Goal: Information Seeking & Learning: Learn about a topic

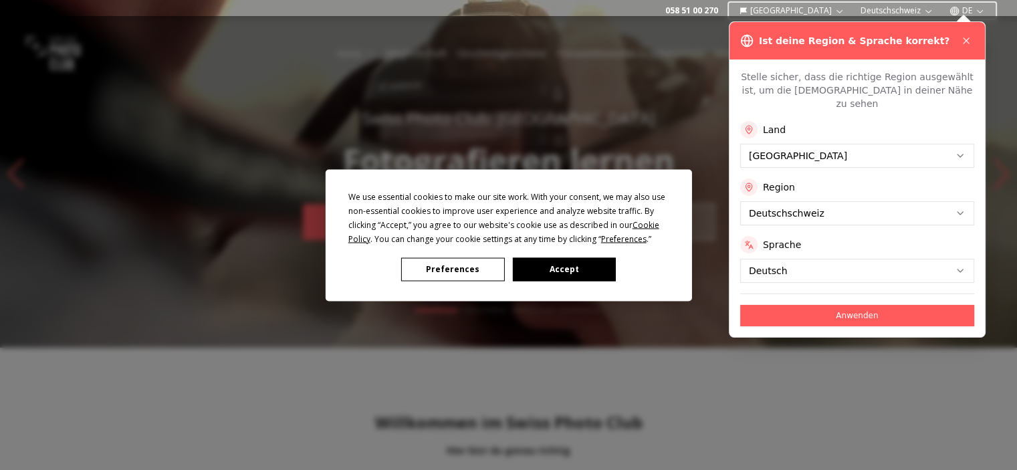
click at [444, 264] on button "Preferences" at bounding box center [452, 268] width 103 height 23
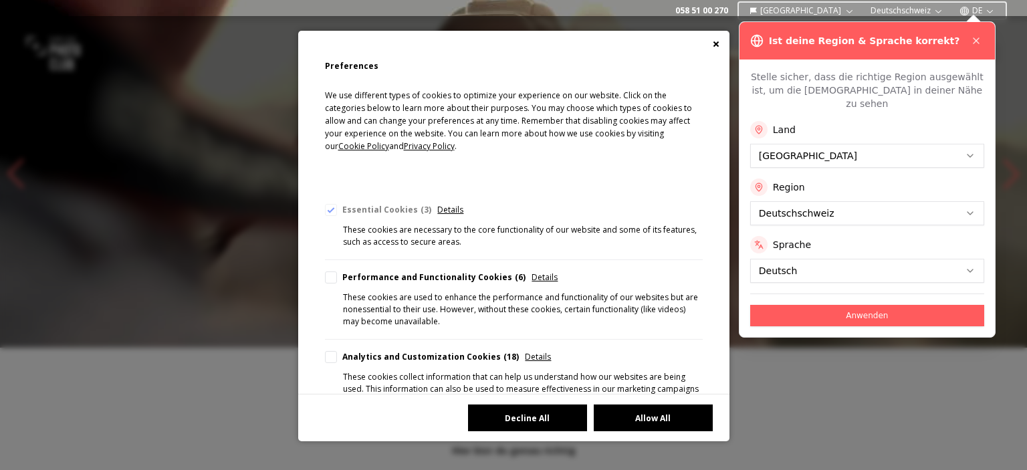
click at [561, 411] on button "Decline All" at bounding box center [527, 417] width 119 height 27
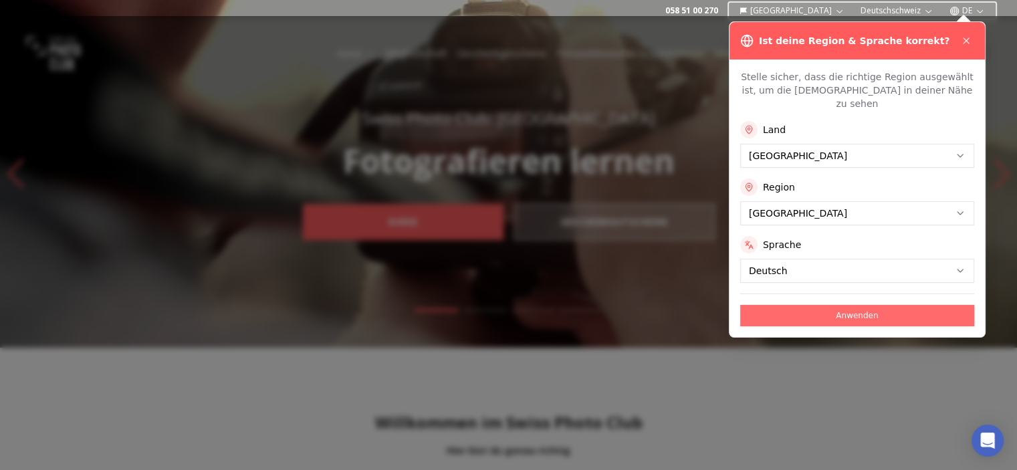
click at [839, 310] on button "Anwenden" at bounding box center [857, 315] width 234 height 21
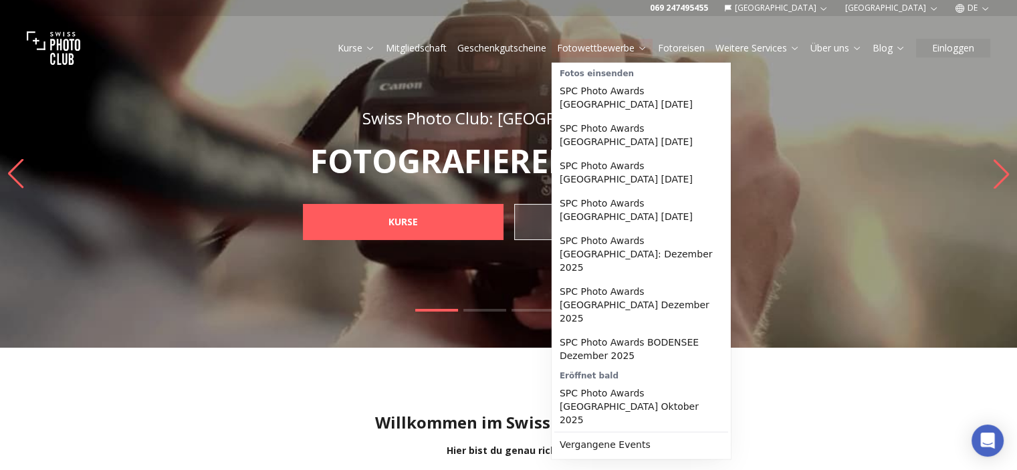
click at [626, 47] on link "Fotowettbewerbe" at bounding box center [602, 47] width 90 height 13
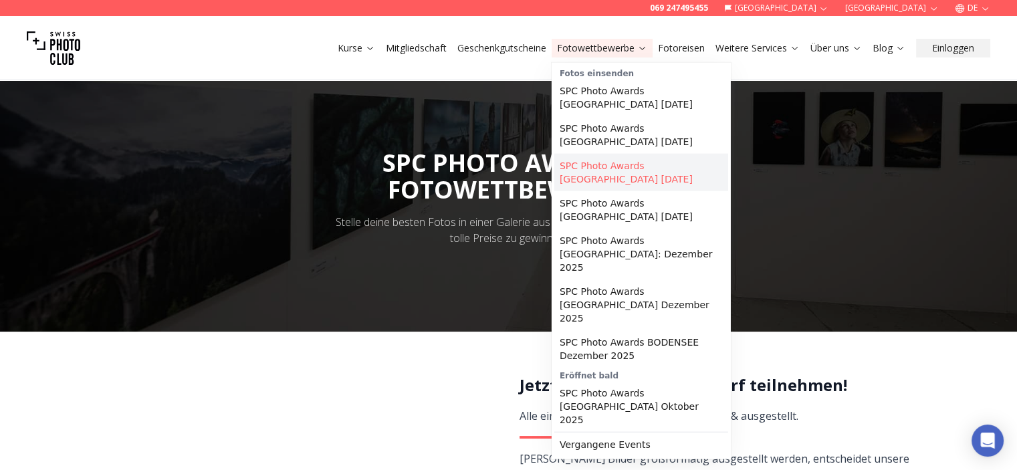
click at [682, 182] on link "SPC Photo Awards [GEOGRAPHIC_DATA] [DATE]" at bounding box center [641, 172] width 174 height 37
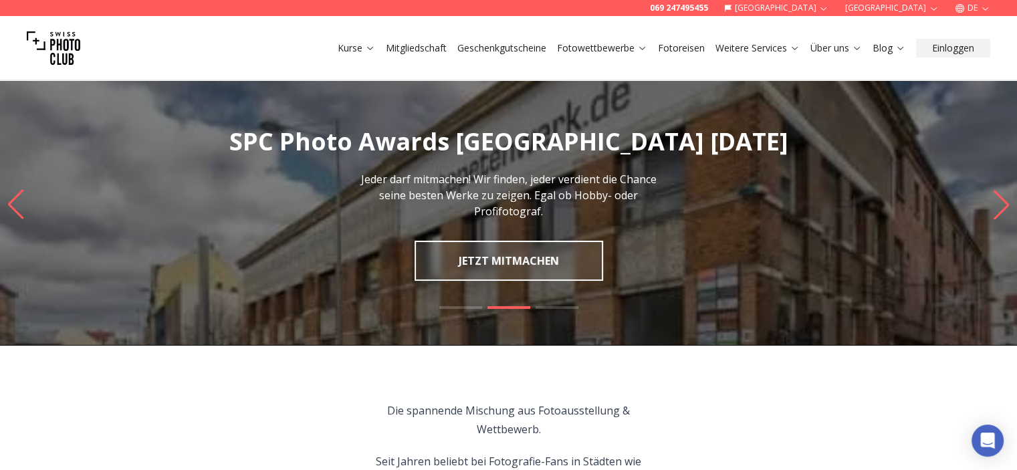
click at [1005, 208] on icon "Next slide" at bounding box center [1000, 204] width 15 height 29
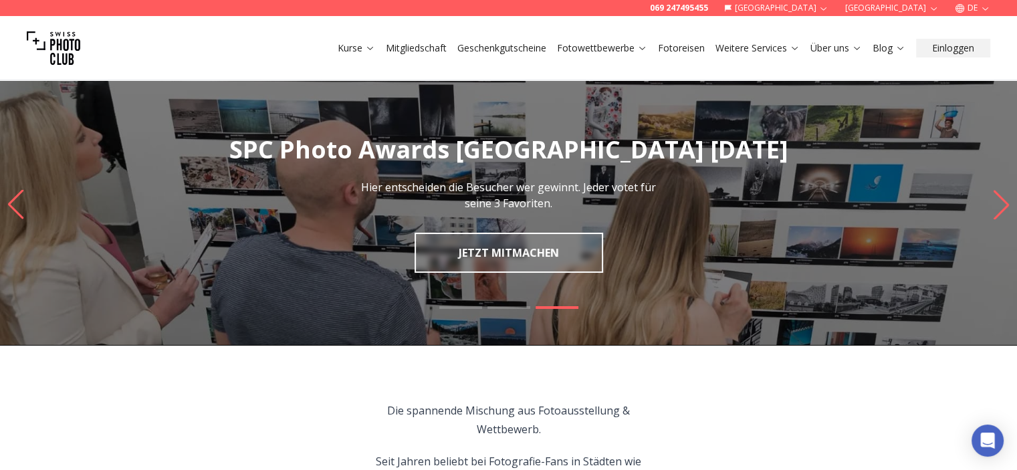
click at [1005, 208] on icon "Next slide" at bounding box center [1000, 204] width 15 height 29
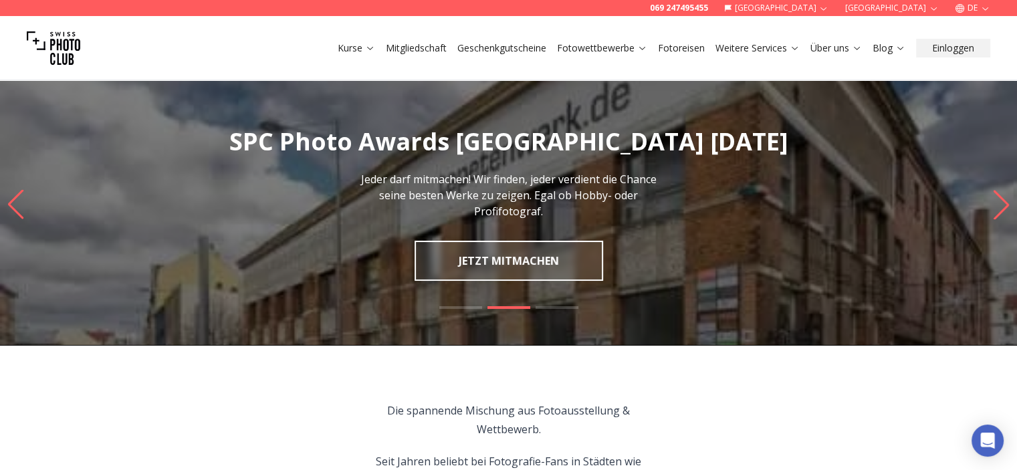
click at [1005, 208] on icon "Next slide" at bounding box center [1000, 204] width 15 height 29
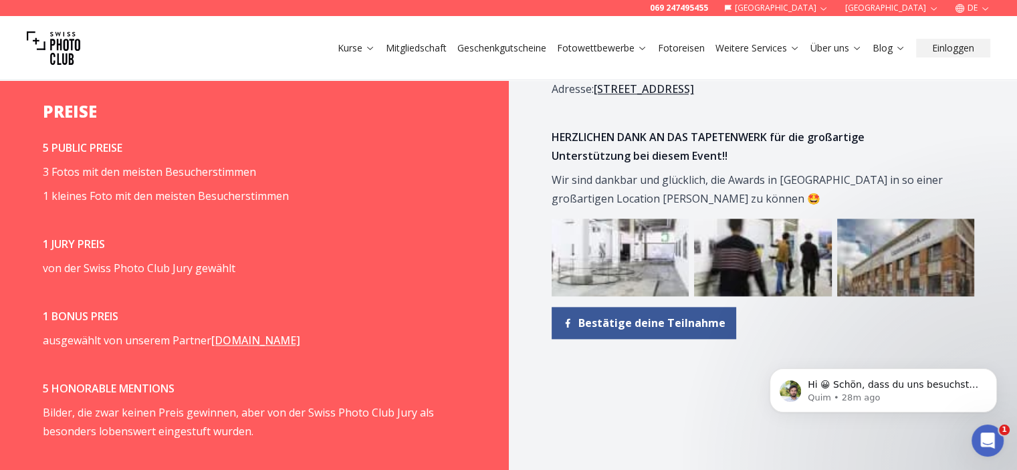
scroll to position [1591, 0]
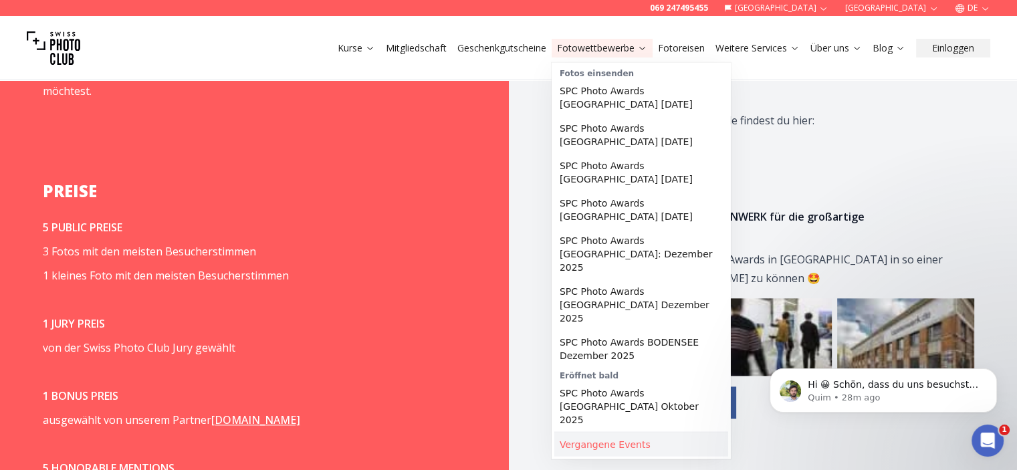
click at [596, 432] on link "Vergangene Events" at bounding box center [641, 444] width 174 height 24
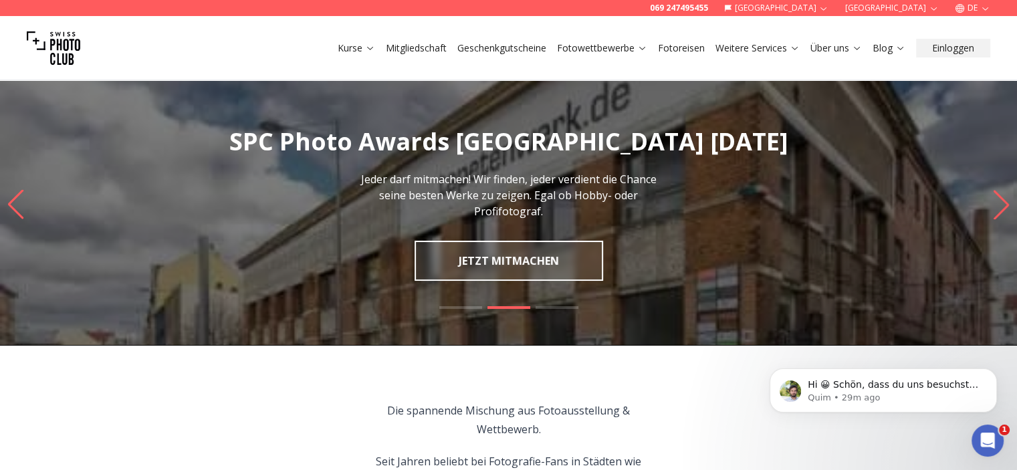
click at [24, 221] on img "2 / 3" at bounding box center [508, 204] width 1017 height 281
click at [15, 208] on icon "Previous slide" at bounding box center [16, 204] width 18 height 29
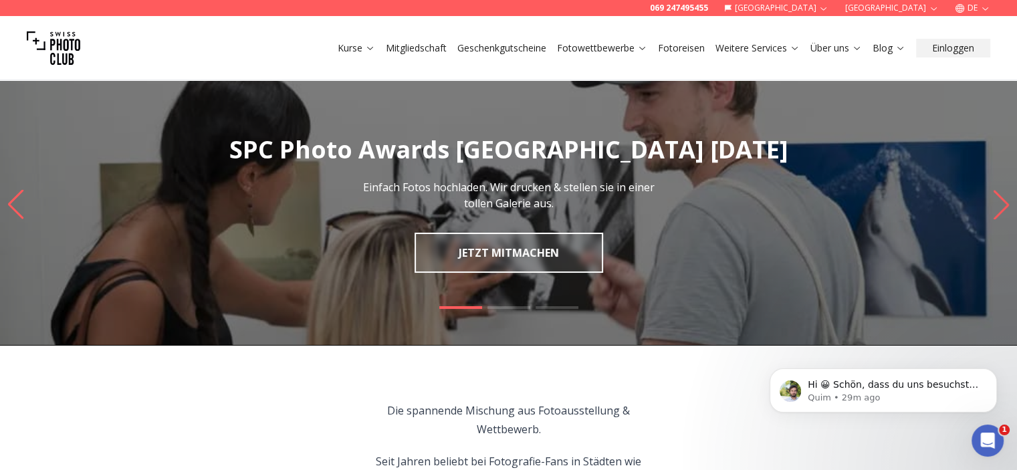
click at [15, 208] on icon "Previous slide" at bounding box center [16, 204] width 18 height 29
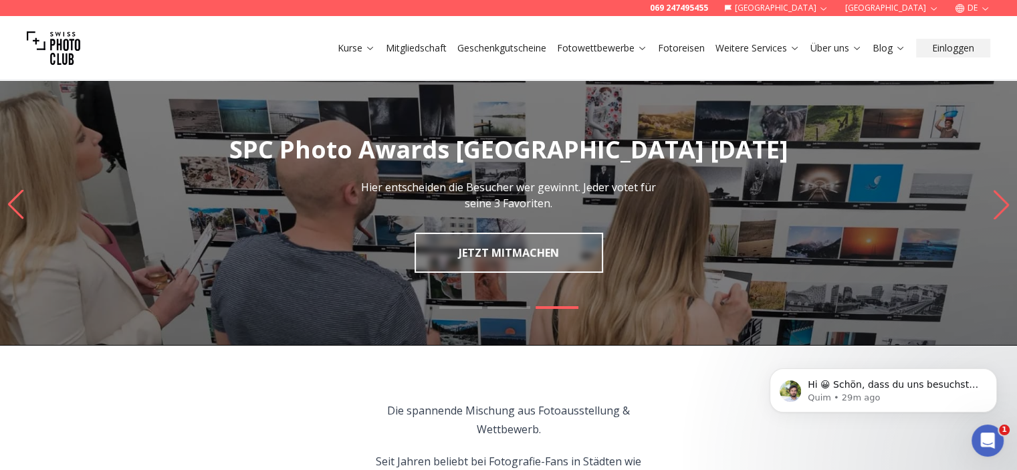
click at [15, 208] on icon "Previous slide" at bounding box center [16, 204] width 18 height 29
